Goal: Task Accomplishment & Management: Use online tool/utility

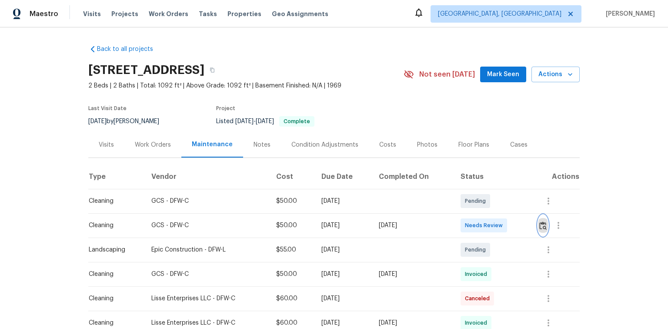
click at [543, 226] on img "button" at bounding box center [543, 225] width 7 height 8
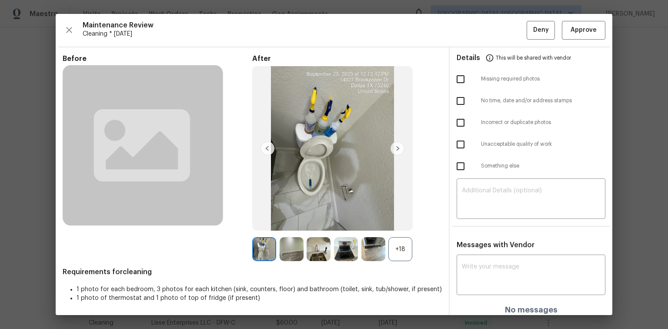
click at [399, 245] on div "+18" at bounding box center [401, 249] width 24 height 24
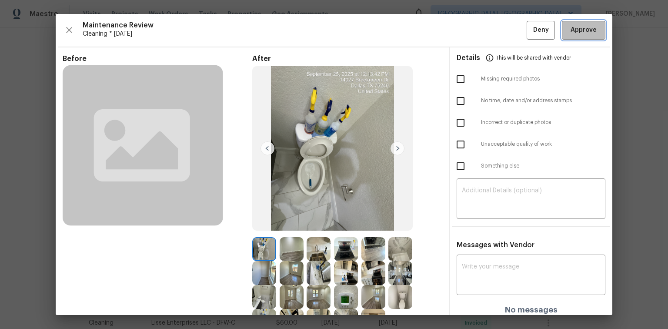
click at [586, 28] on span "Approve" at bounding box center [584, 30] width 26 height 11
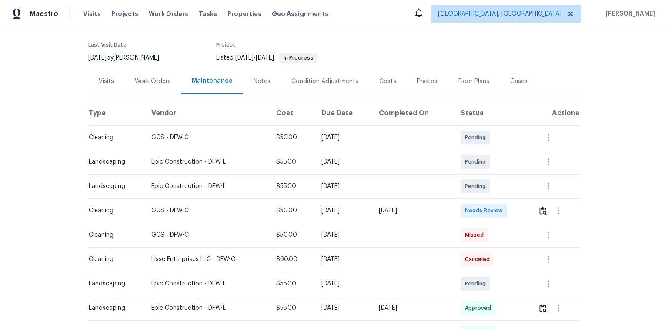
scroll to position [70, 0]
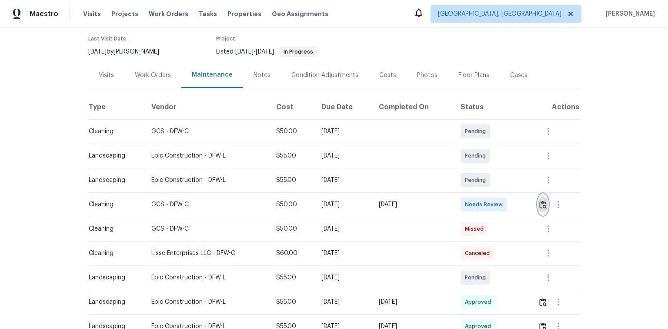
click at [542, 204] on img "button" at bounding box center [543, 205] width 7 height 8
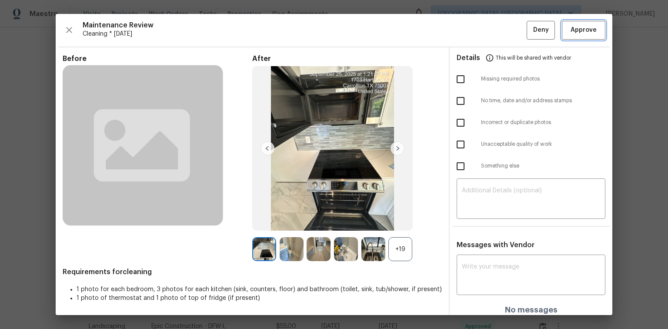
click at [577, 29] on span "Approve" at bounding box center [584, 30] width 26 height 11
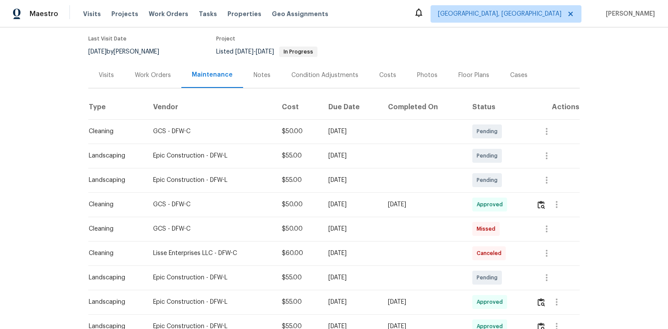
scroll to position [104, 0]
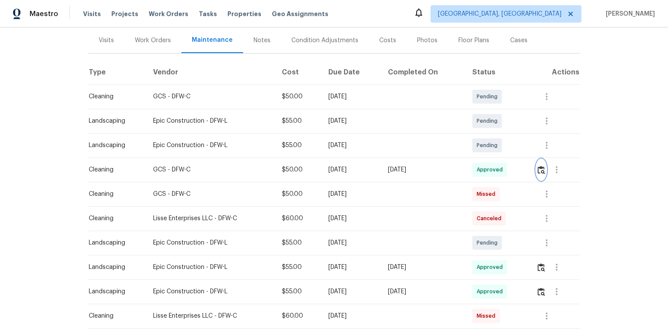
click at [540, 171] on img "button" at bounding box center [541, 170] width 7 height 8
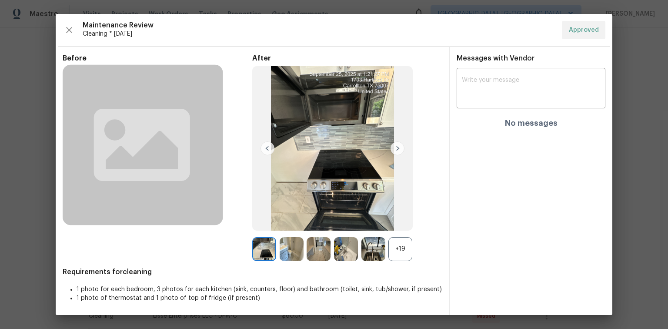
click at [401, 248] on div "+19" at bounding box center [401, 249] width 24 height 24
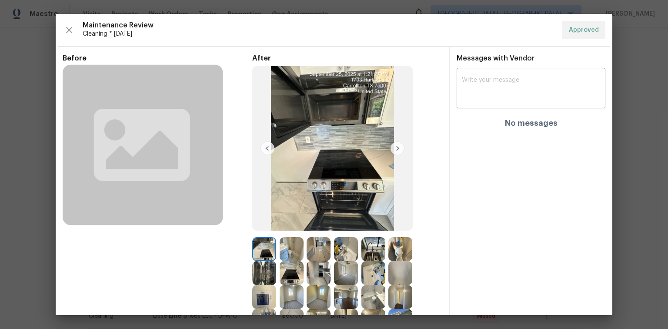
click at [311, 272] on img at bounding box center [319, 273] width 24 height 24
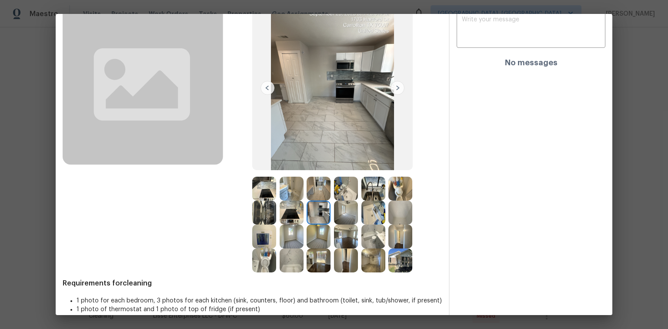
scroll to position [71, 0]
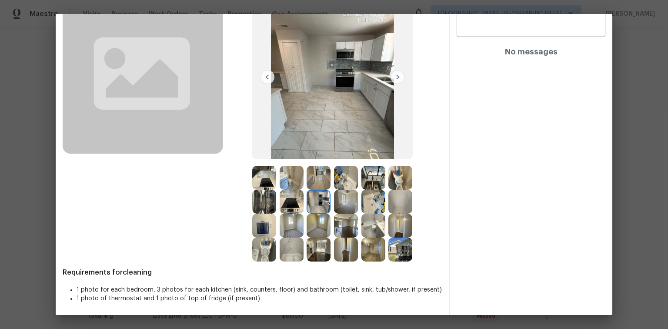
click at [284, 222] on img at bounding box center [292, 226] width 24 height 24
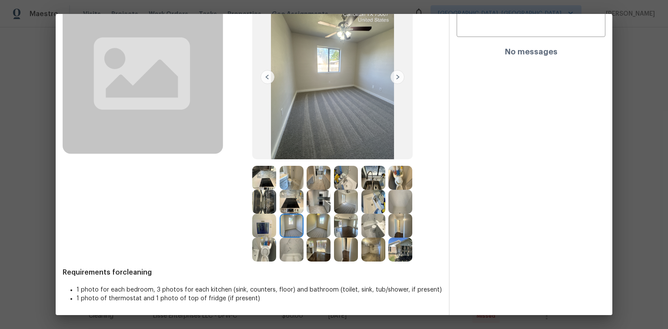
click at [393, 77] on img at bounding box center [398, 77] width 14 height 14
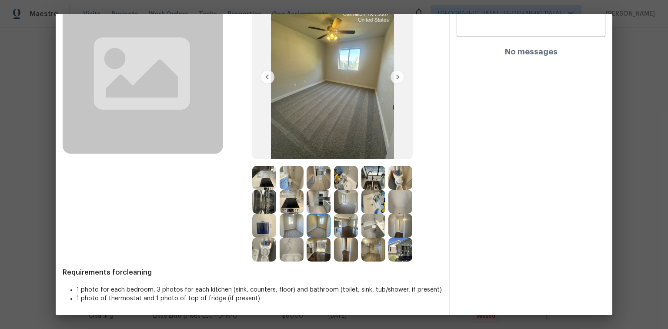
click at [393, 77] on img at bounding box center [398, 77] width 14 height 14
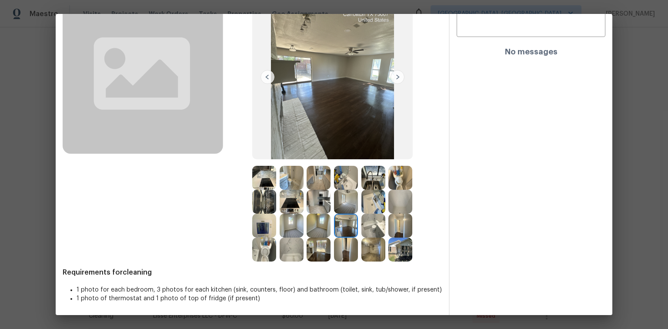
click at [393, 77] on img at bounding box center [398, 77] width 14 height 14
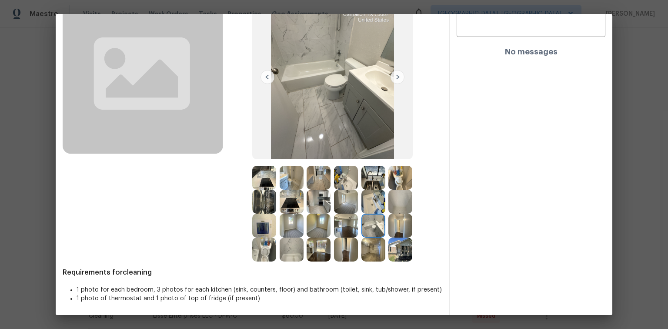
click at [267, 74] on img at bounding box center [268, 77] width 14 height 14
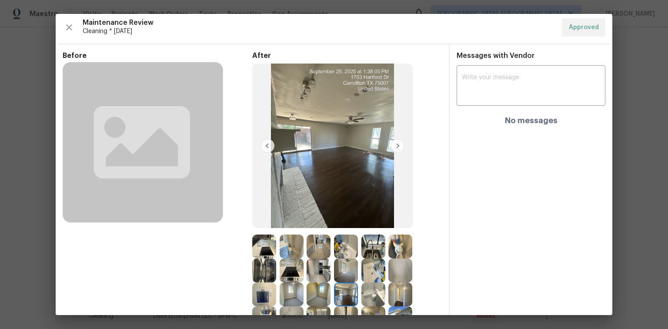
scroll to position [0, 0]
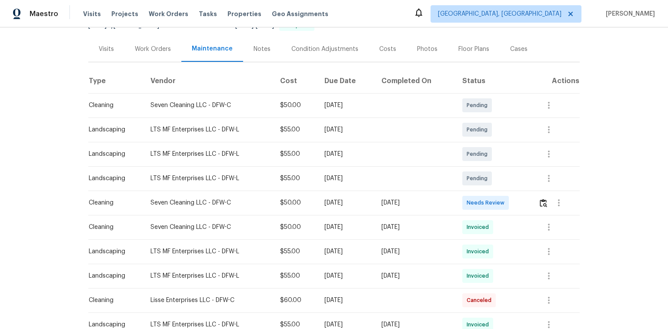
scroll to position [104, 0]
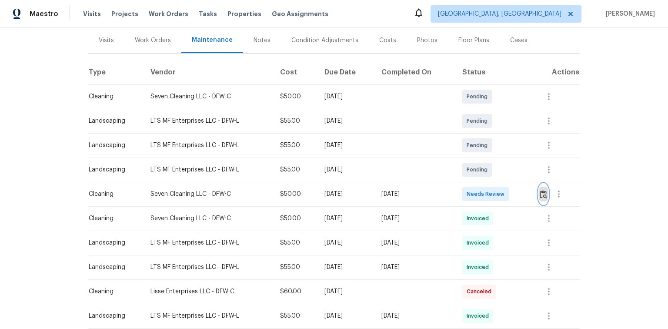
click at [546, 193] on img "button" at bounding box center [543, 194] width 7 height 8
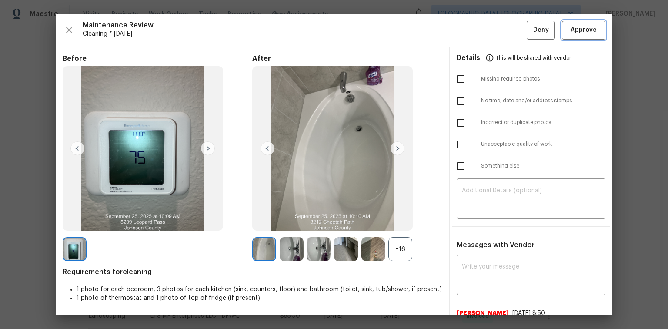
click at [571, 35] on button "Approve" at bounding box center [584, 30] width 44 height 19
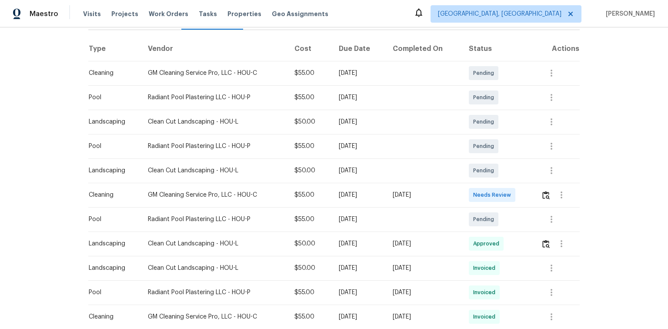
scroll to position [139, 0]
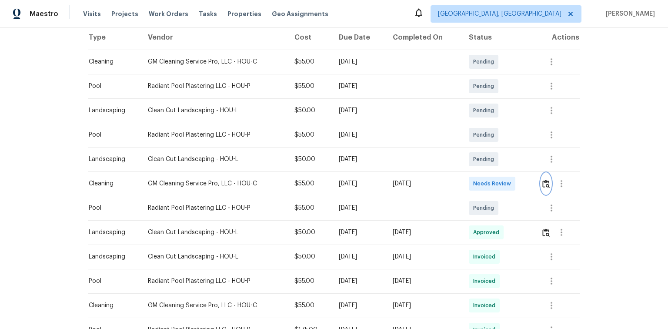
click at [545, 183] on img "button" at bounding box center [546, 184] width 7 height 8
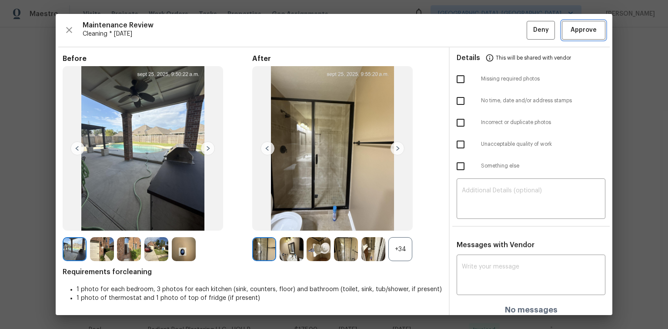
click at [575, 34] on span "Approve" at bounding box center [584, 30] width 26 height 11
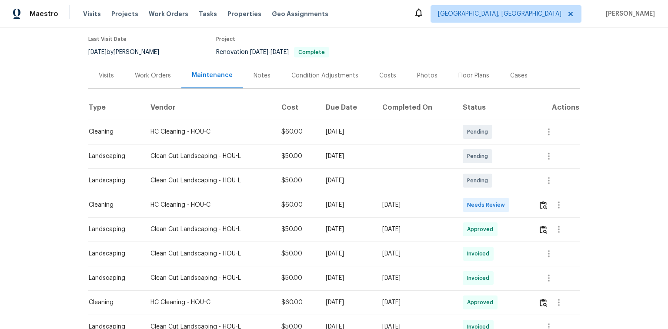
scroll to position [70, 0]
click at [544, 205] on img "button" at bounding box center [543, 205] width 7 height 8
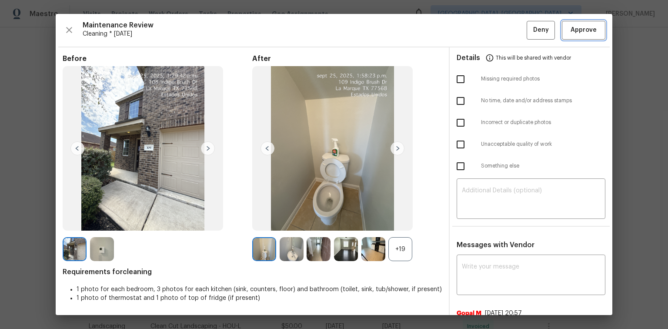
click at [575, 29] on span "Approve" at bounding box center [584, 30] width 26 height 11
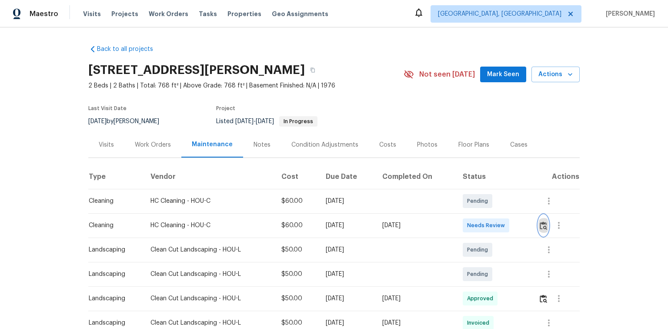
click at [545, 226] on img "button" at bounding box center [543, 225] width 7 height 8
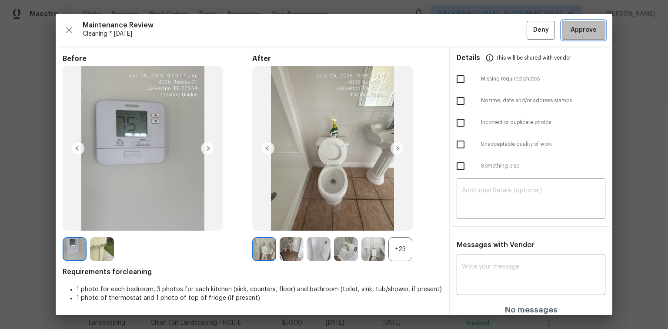
click at [582, 29] on span "Approve" at bounding box center [584, 30] width 26 height 11
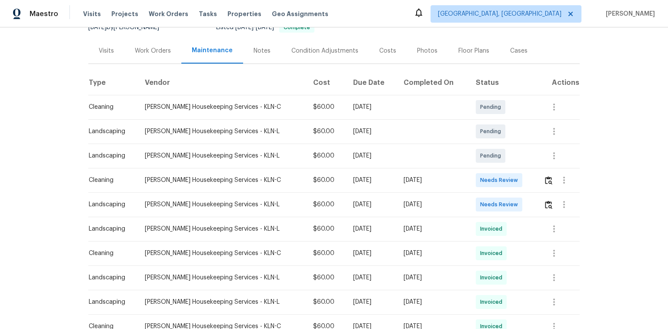
scroll to position [104, 0]
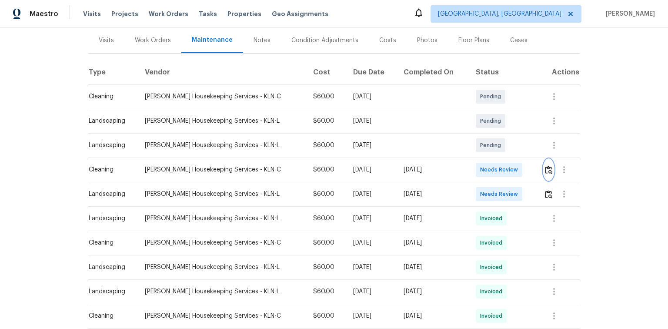
click at [546, 168] on img "button" at bounding box center [548, 170] width 7 height 8
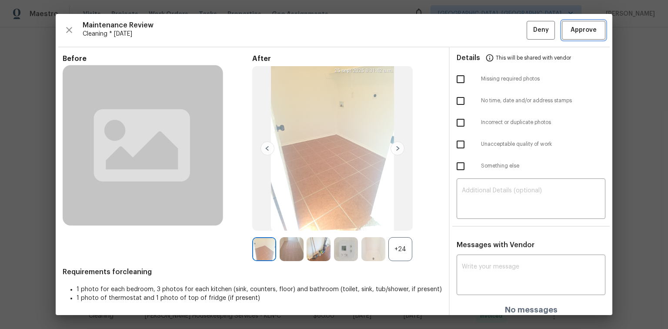
click at [574, 28] on span "Approve" at bounding box center [584, 30] width 26 height 11
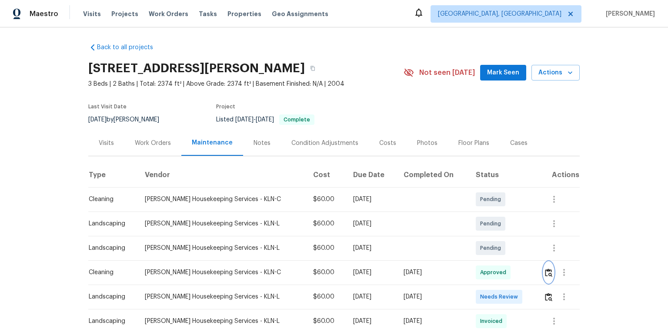
scroll to position [0, 0]
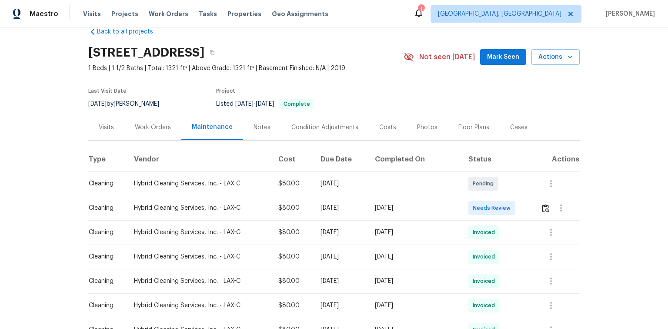
scroll to position [35, 0]
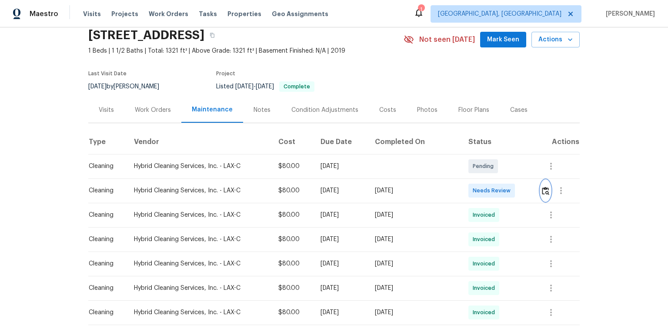
click at [544, 191] on img "button" at bounding box center [545, 191] width 7 height 8
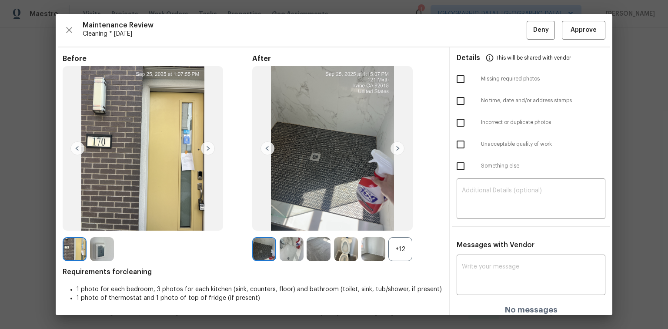
click at [393, 149] on img at bounding box center [398, 148] width 14 height 14
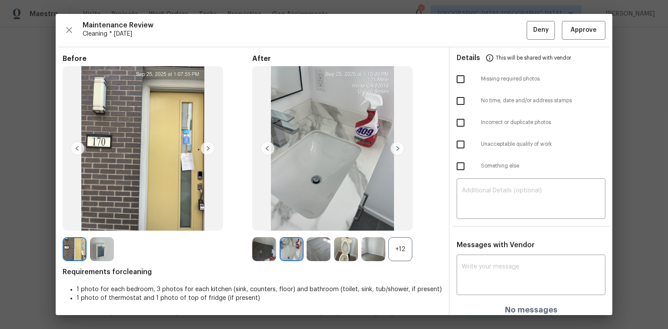
click at [393, 149] on img at bounding box center [398, 148] width 14 height 14
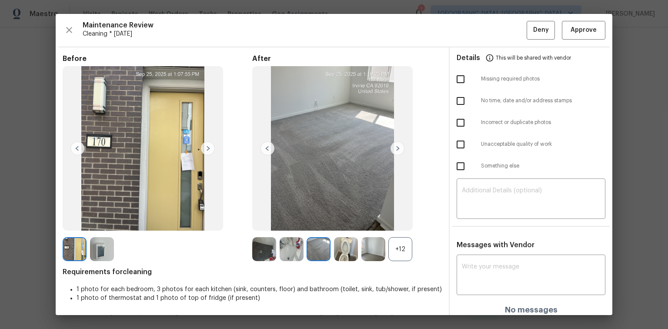
click at [393, 149] on img at bounding box center [398, 148] width 14 height 14
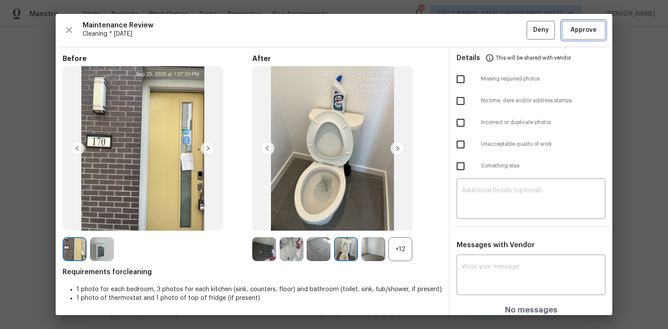
click at [571, 33] on span "Approve" at bounding box center [584, 30] width 26 height 11
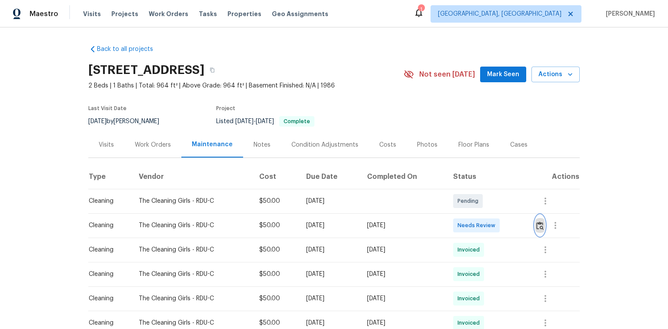
click at [541, 222] on img "button" at bounding box center [540, 225] width 7 height 8
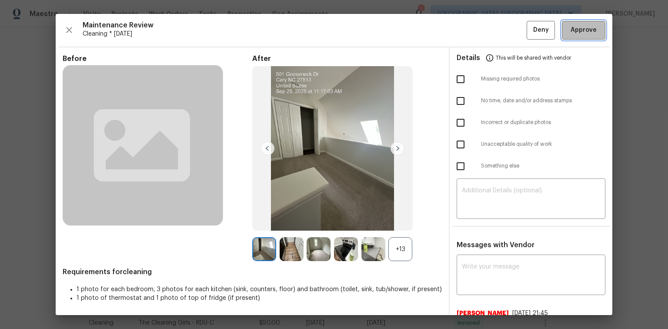
click at [580, 34] on span "Approve" at bounding box center [584, 30] width 26 height 11
